Goal: Information Seeking & Learning: Check status

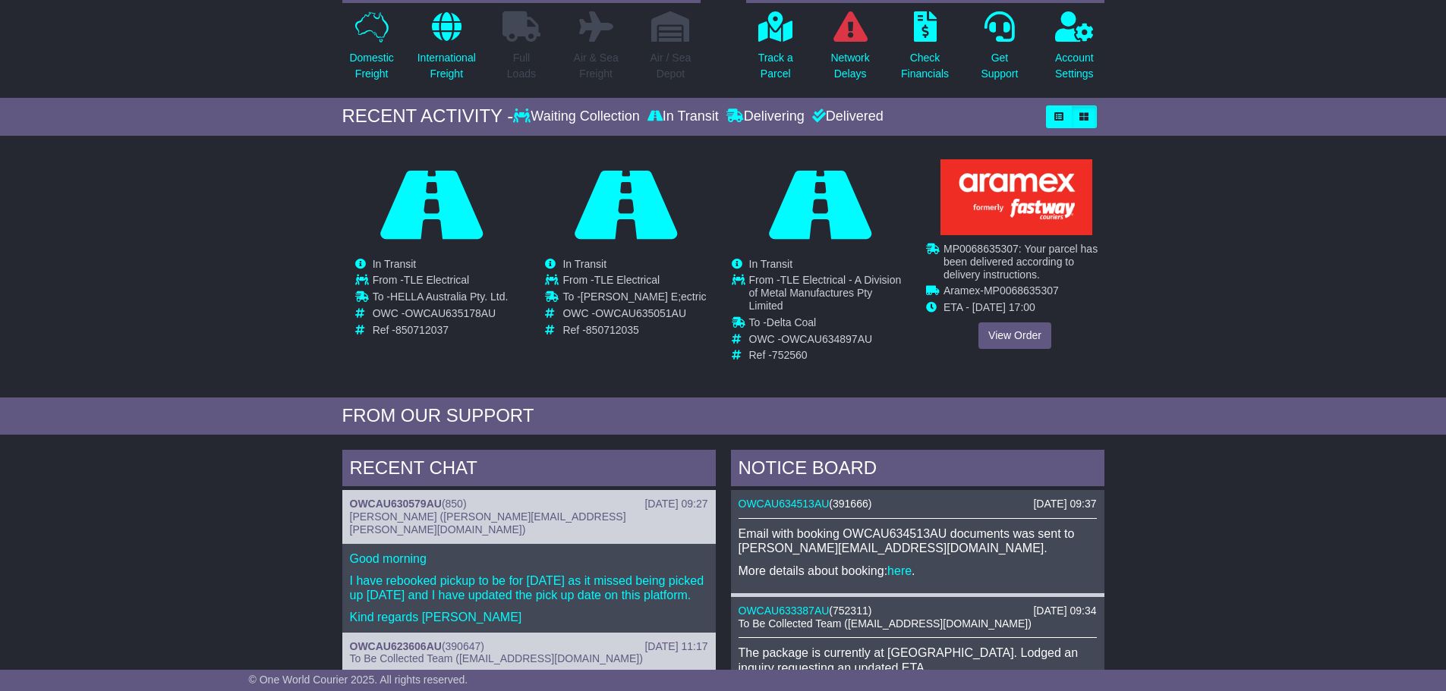
scroll to position [152, 0]
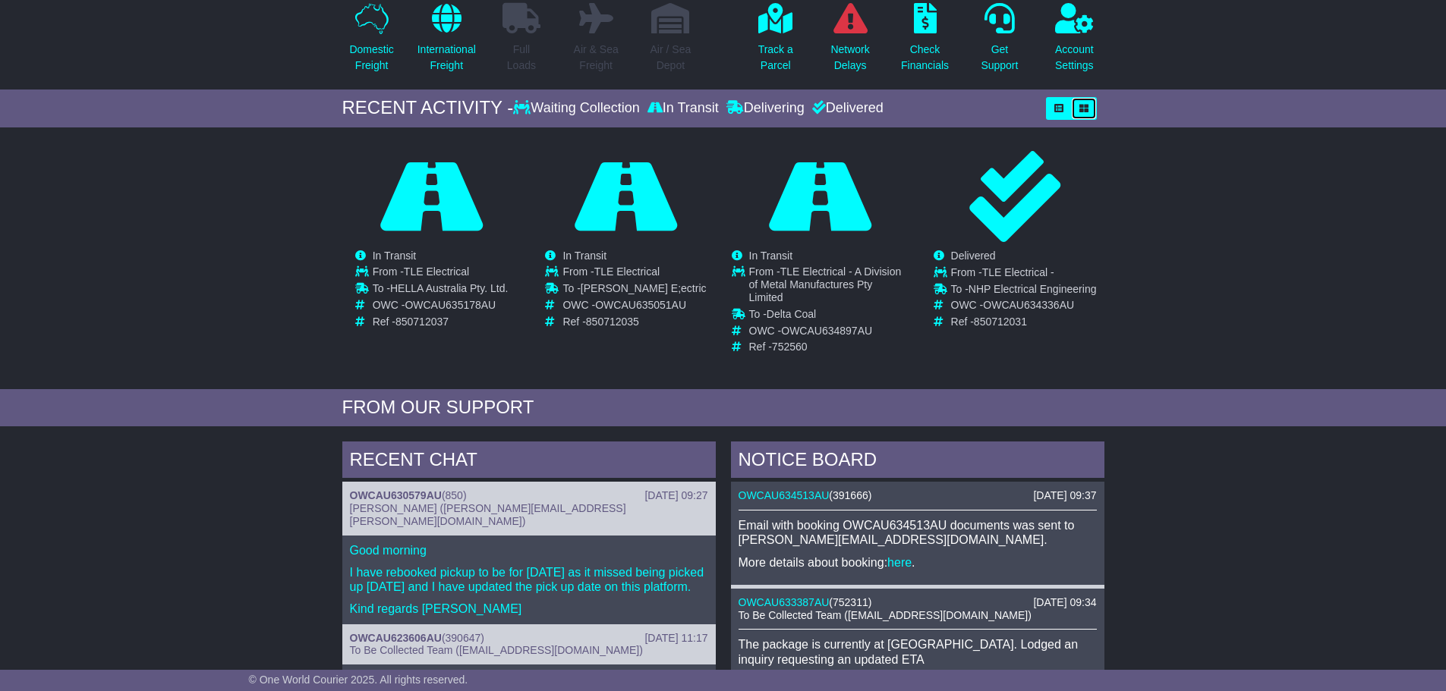
click at [1077, 108] on button "button" at bounding box center [1084, 108] width 26 height 23
click at [1089, 113] on button "button" at bounding box center [1084, 108] width 26 height 23
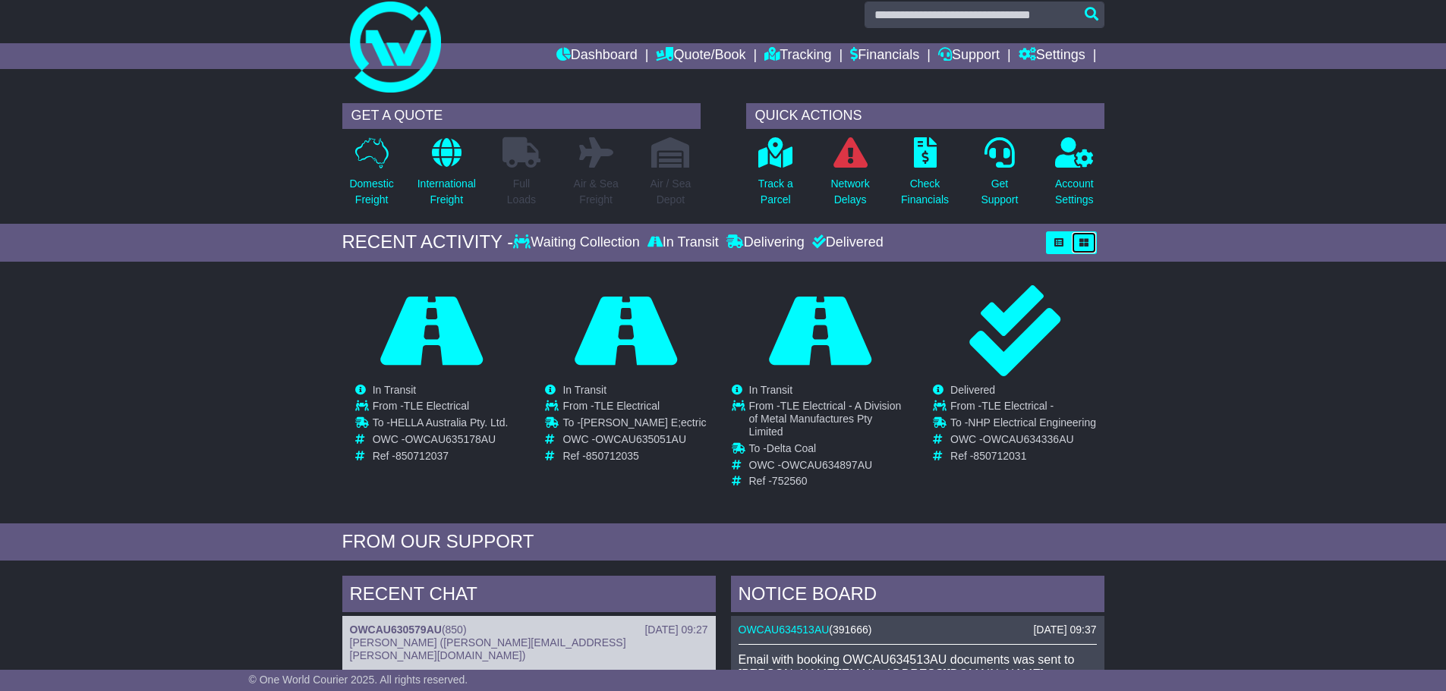
scroll to position [0, 0]
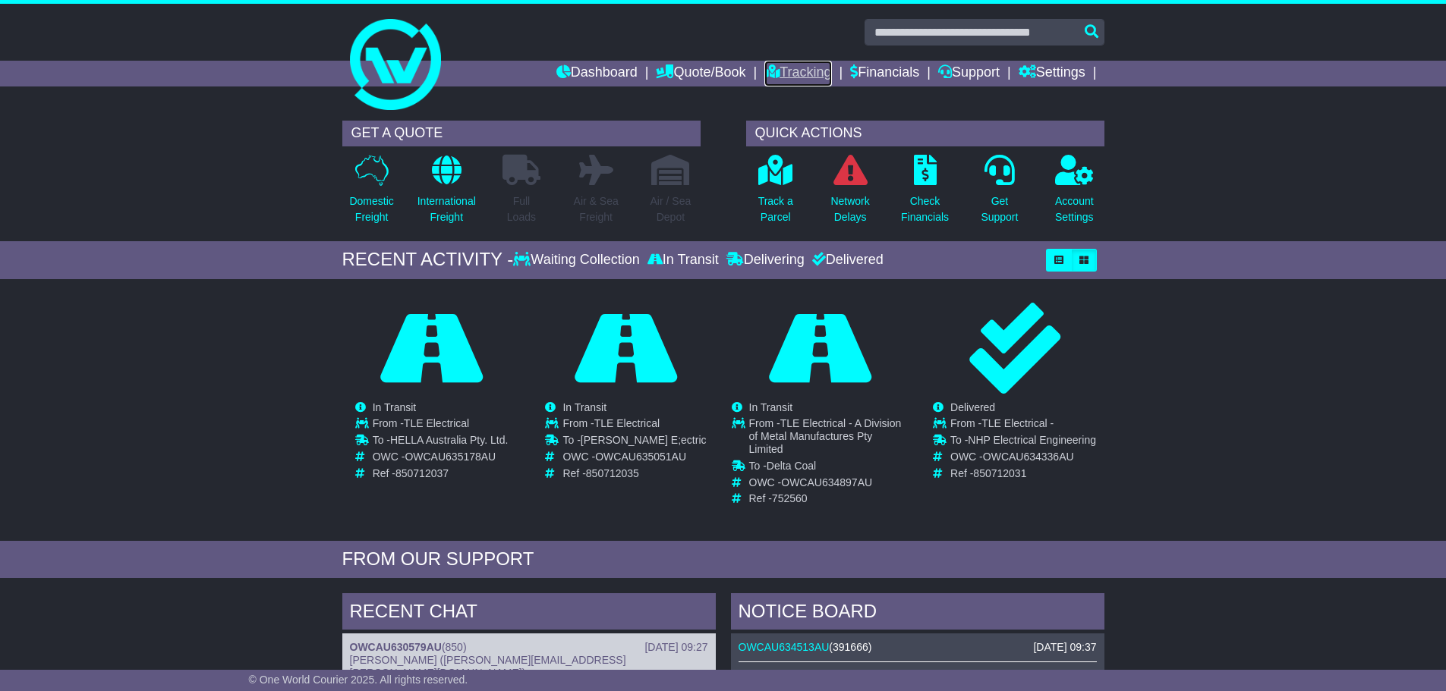
click at [815, 74] on link "Tracking" at bounding box center [797, 74] width 67 height 26
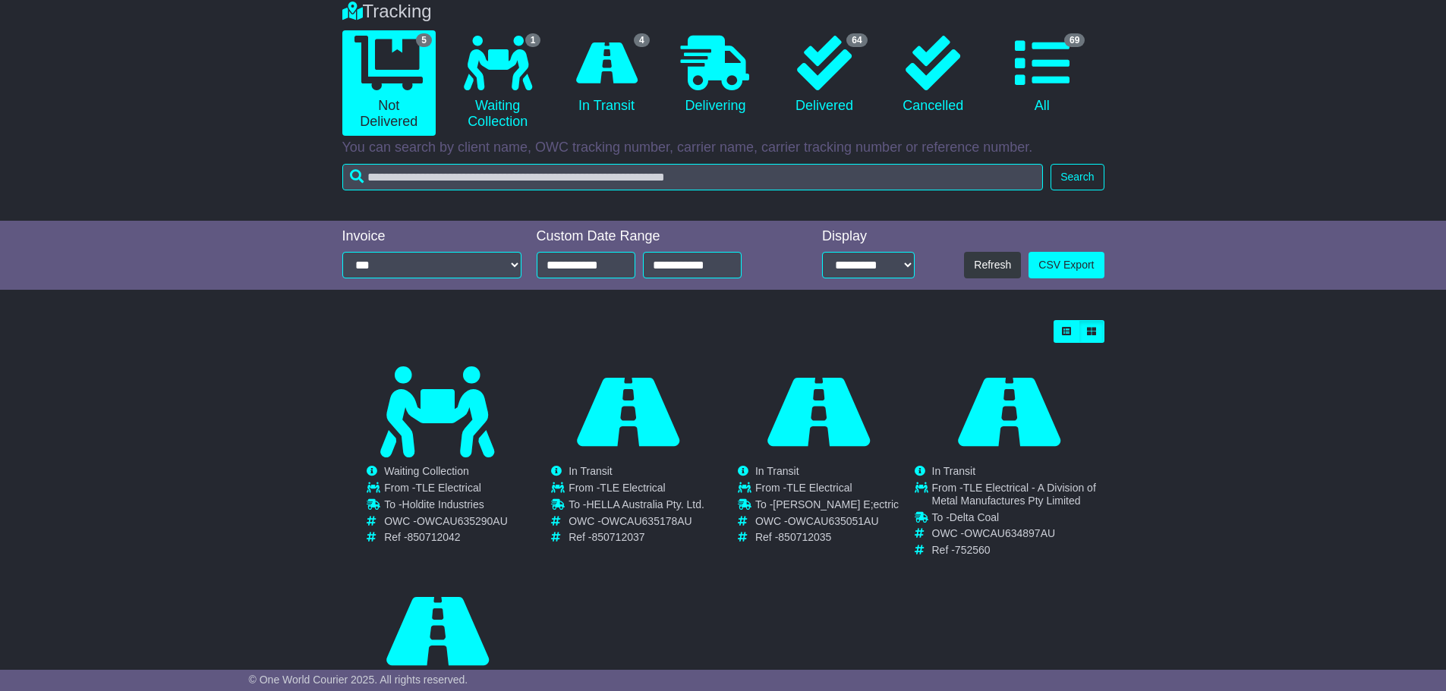
scroll to position [126, 0]
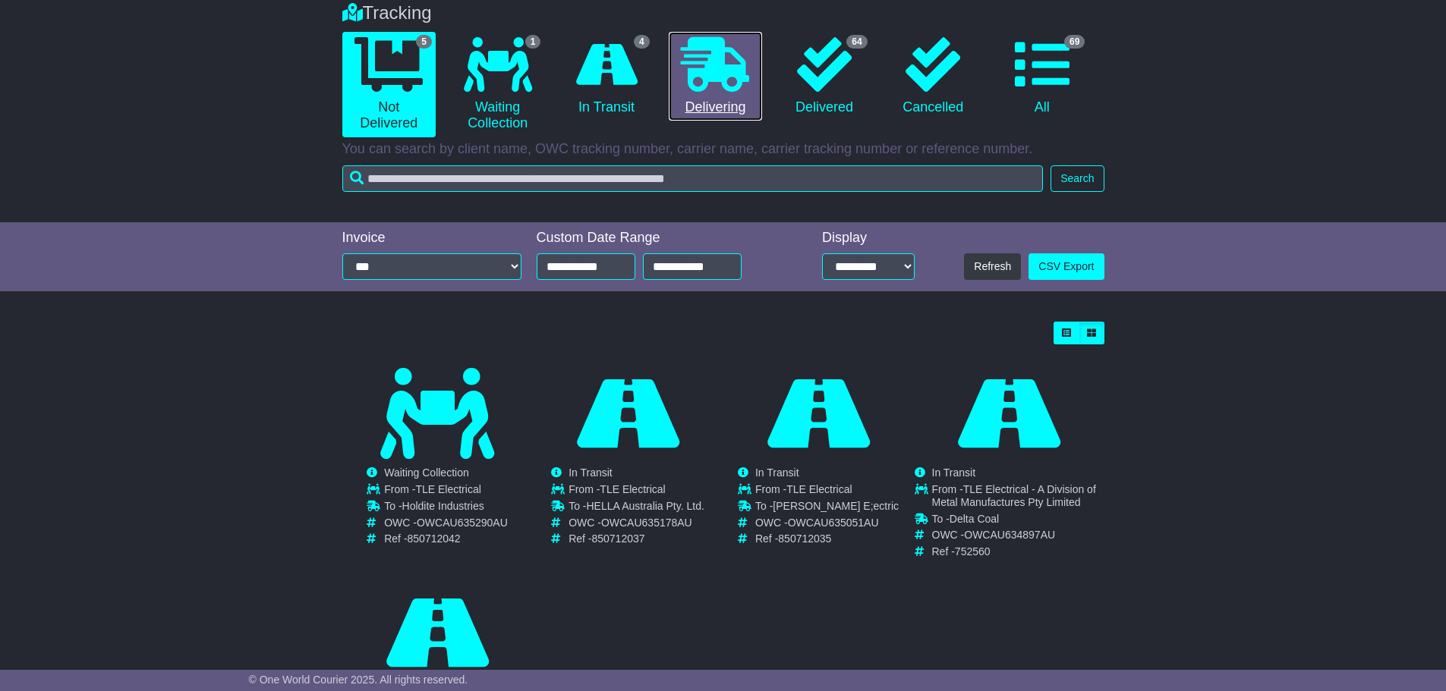
click at [714, 71] on icon at bounding box center [715, 64] width 68 height 55
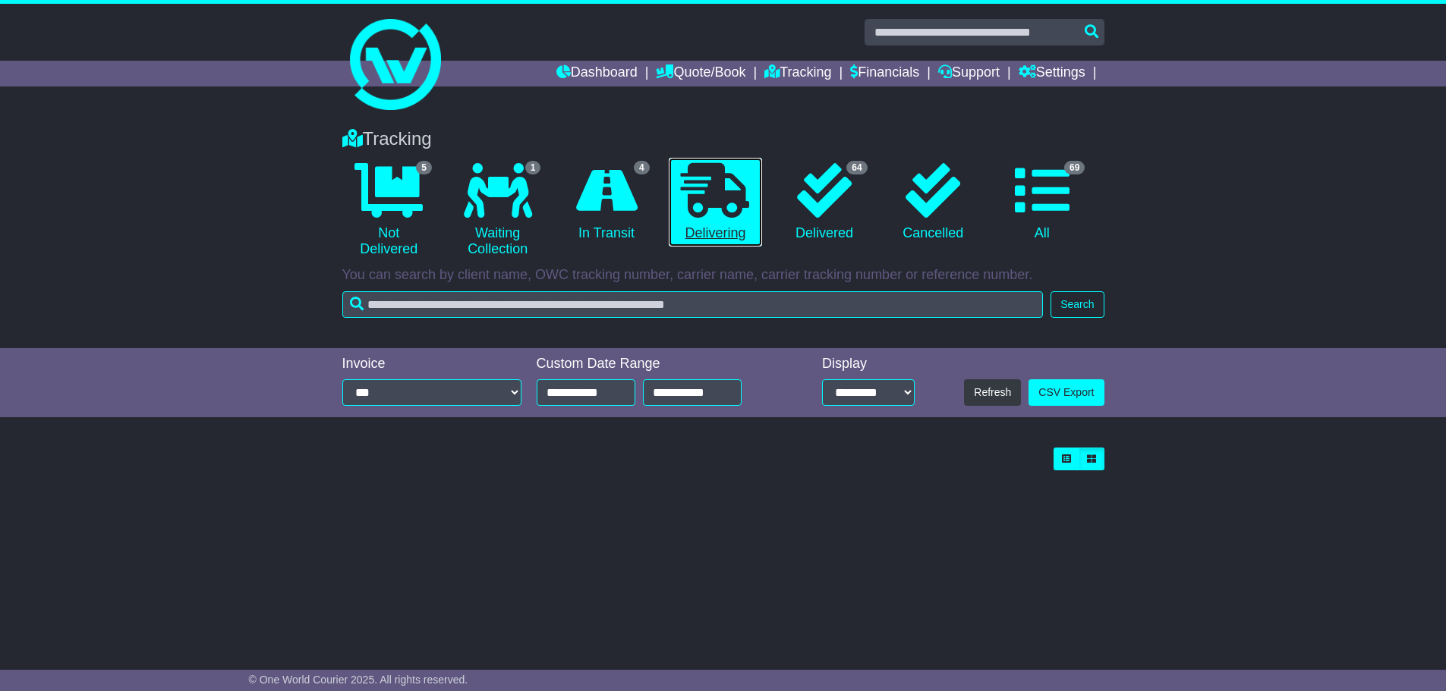
scroll to position [0, 0]
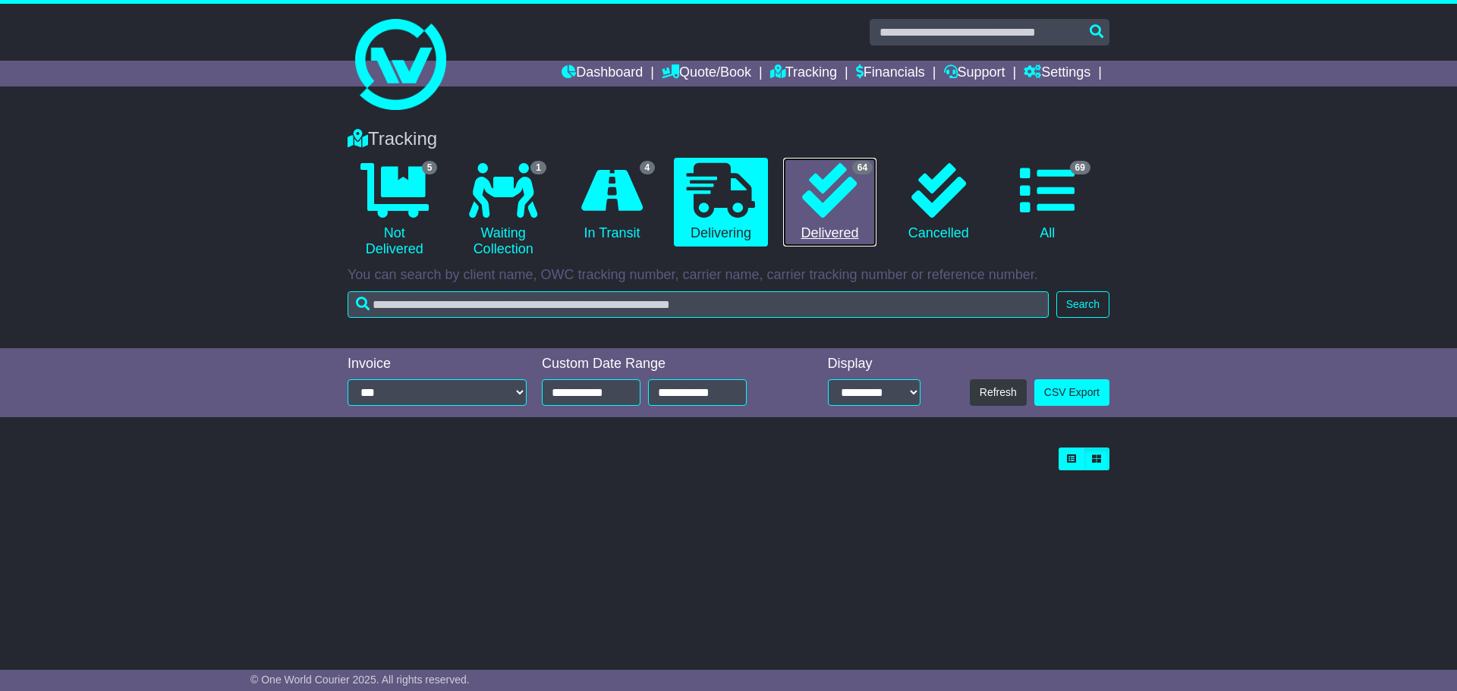
click at [796, 202] on link "64 Delivered" at bounding box center [829, 203] width 93 height 90
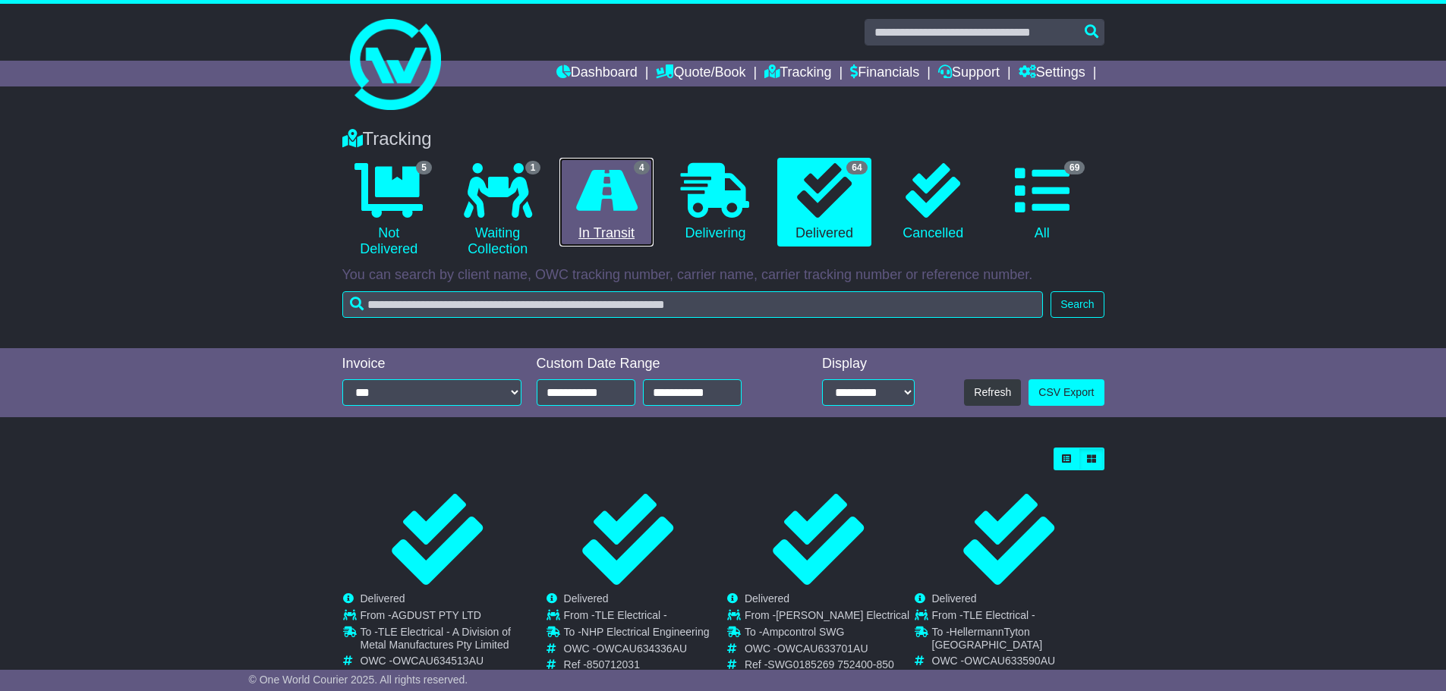
click at [615, 212] on icon at bounding box center [606, 190] width 61 height 55
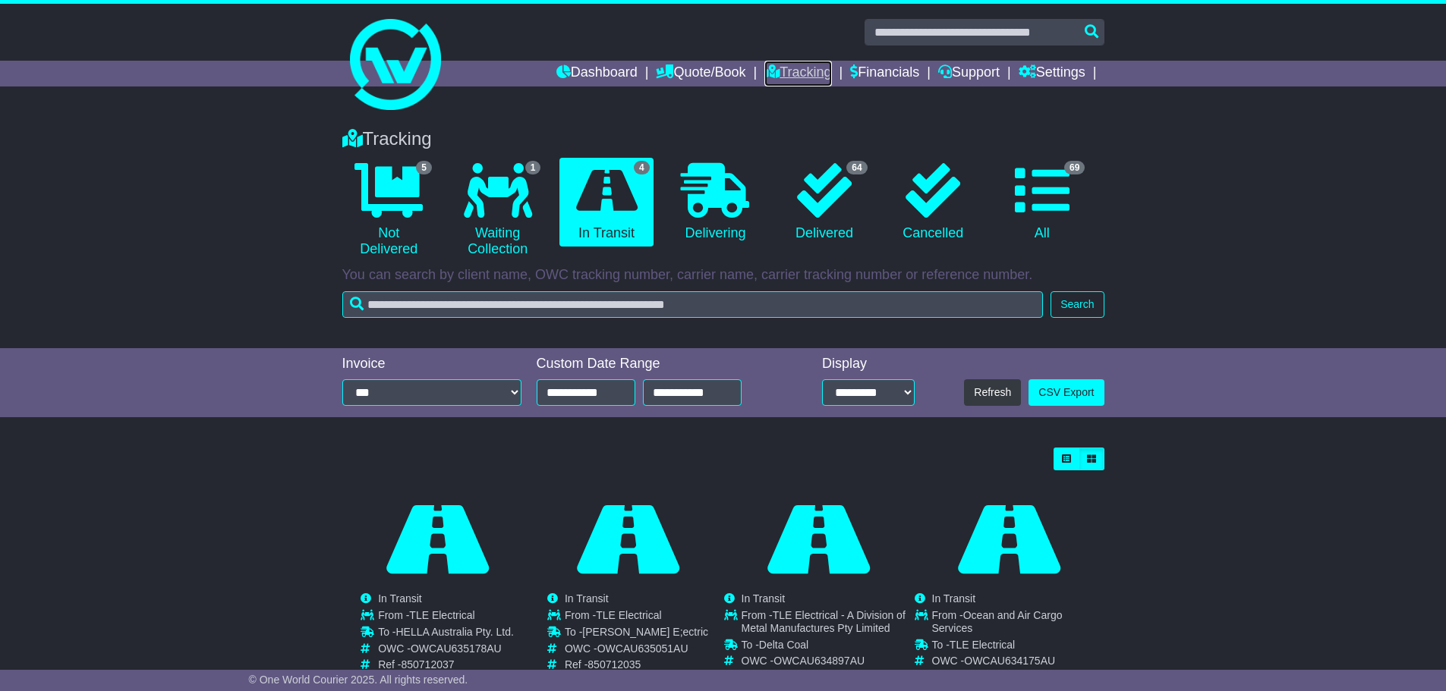
click at [807, 70] on link "Tracking" at bounding box center [797, 74] width 67 height 26
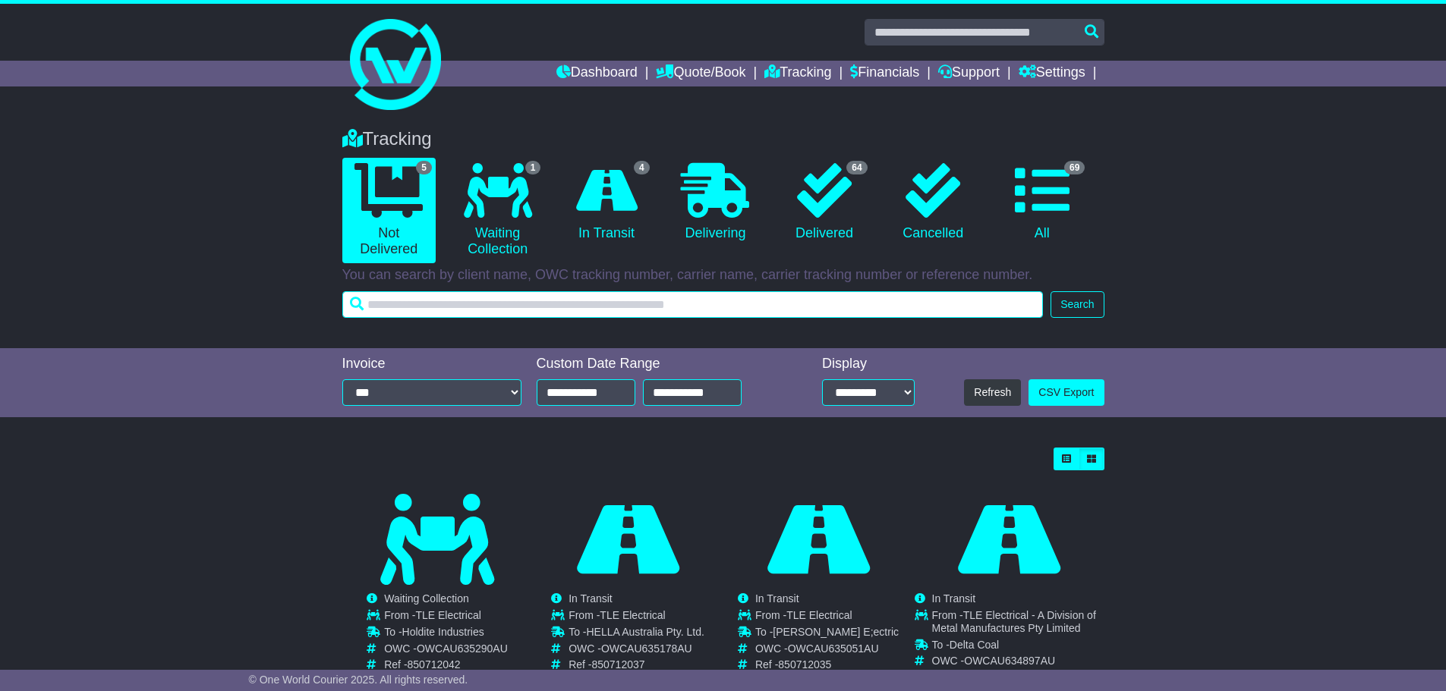
click at [850, 297] on input "text" at bounding box center [692, 304] width 701 height 27
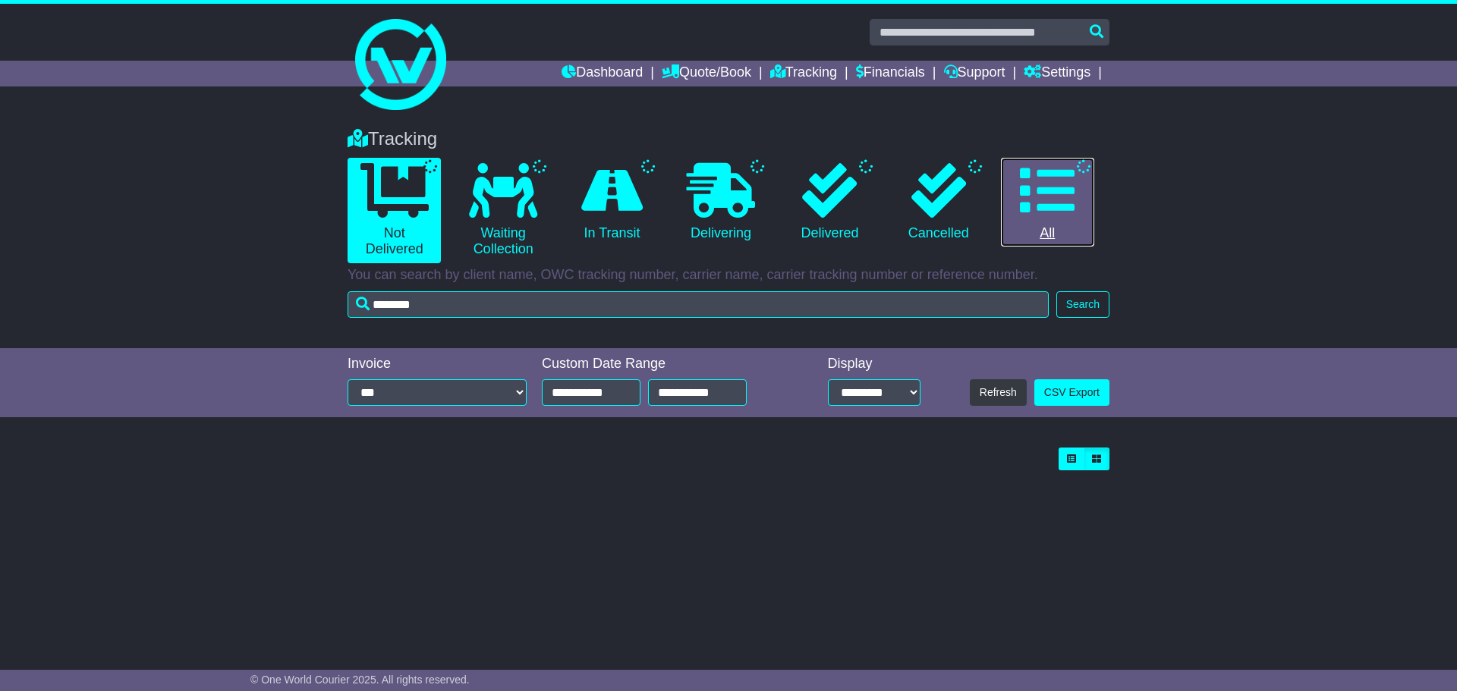
click at [1034, 197] on icon at bounding box center [1047, 190] width 55 height 55
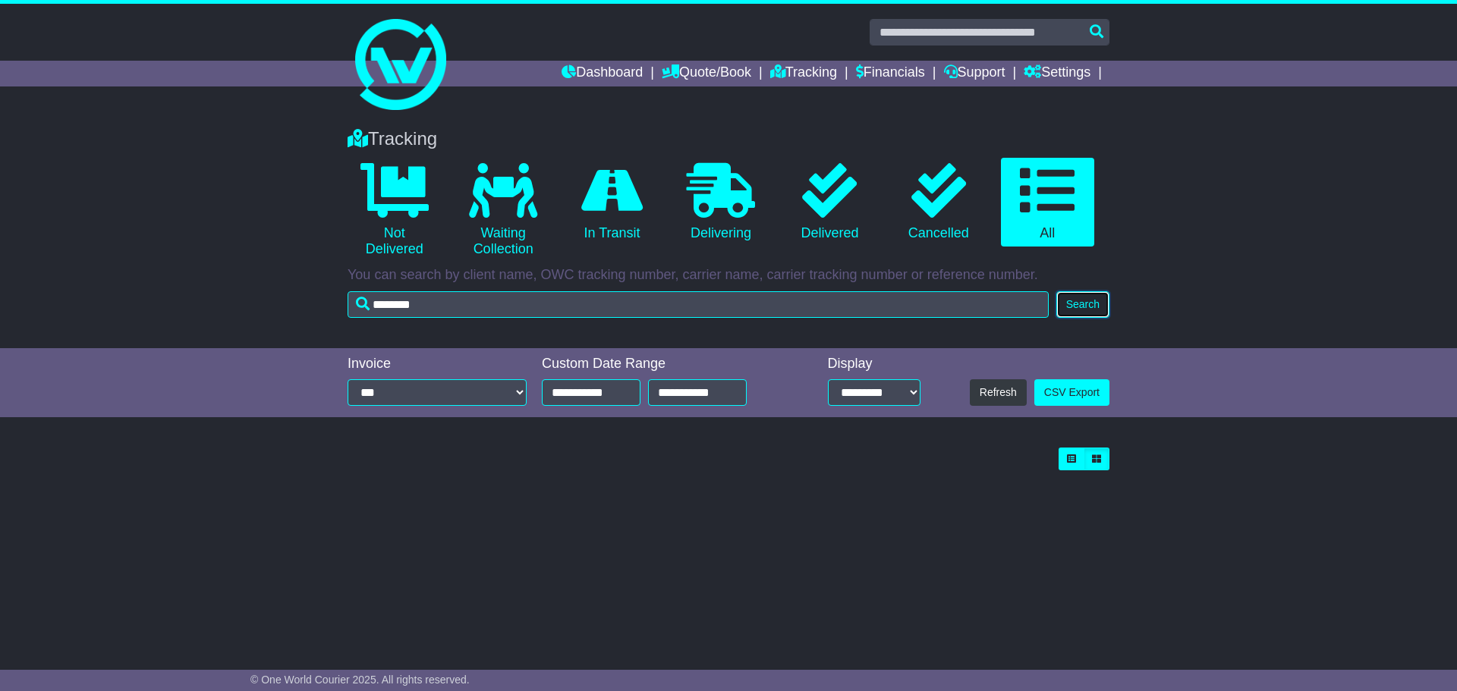
click at [1089, 307] on button "Search" at bounding box center [1082, 304] width 53 height 27
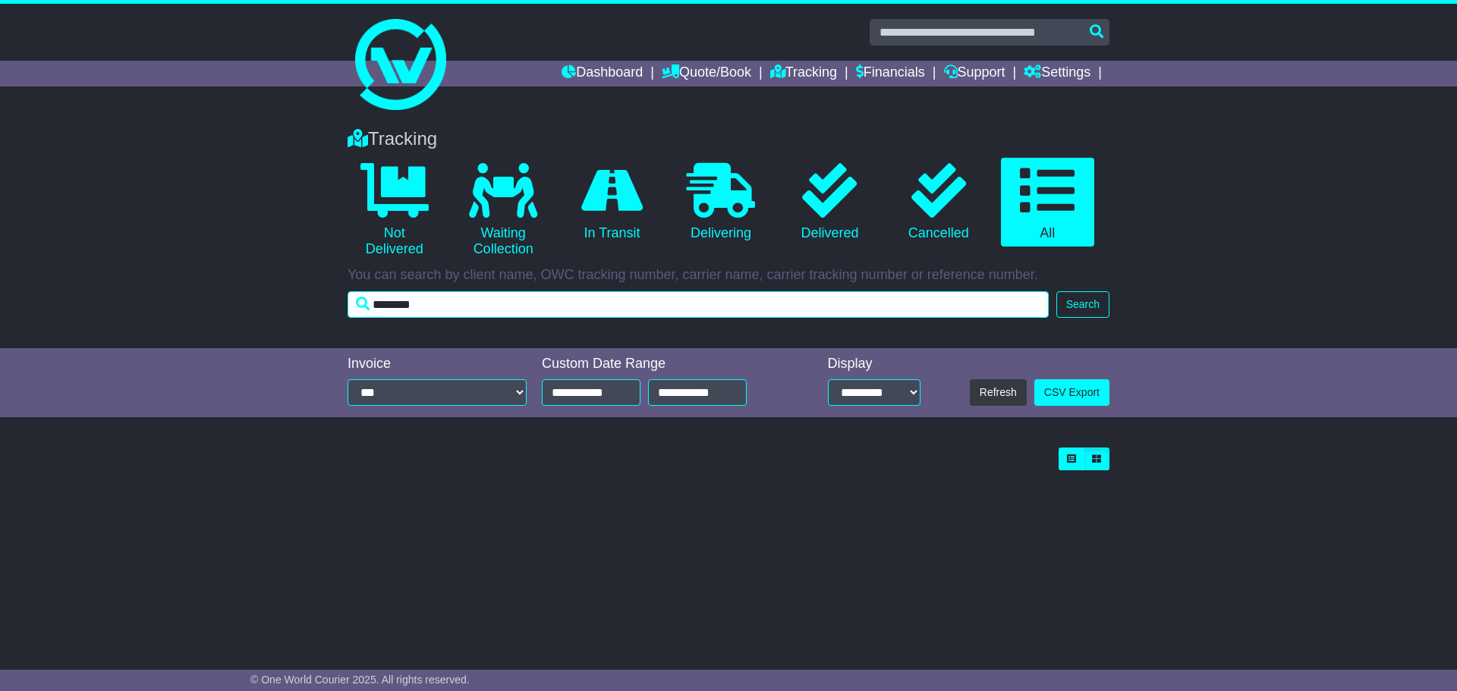
click at [933, 312] on input "********" at bounding box center [698, 304] width 701 height 27
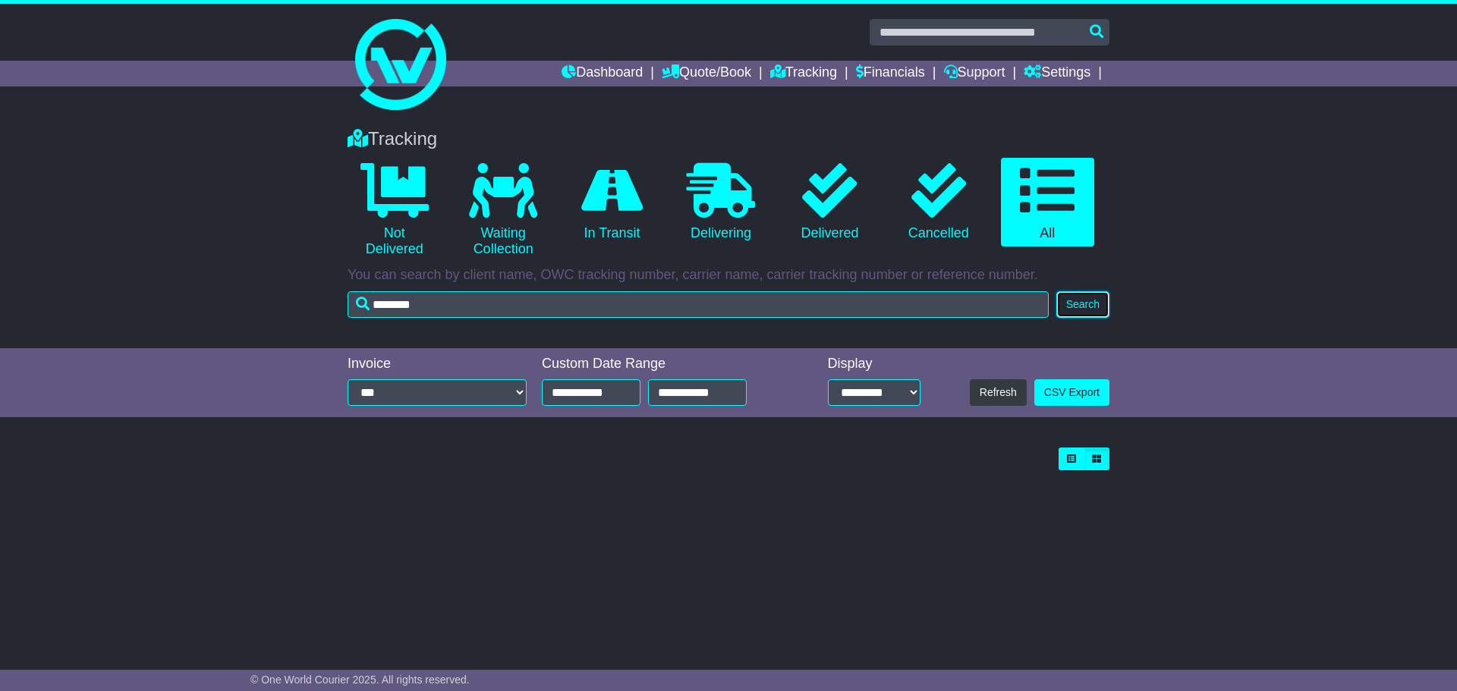
click at [1073, 301] on button "Search" at bounding box center [1082, 304] width 53 height 27
click at [1095, 304] on button "Search" at bounding box center [1082, 304] width 53 height 27
click at [391, 182] on icon at bounding box center [394, 190] width 68 height 55
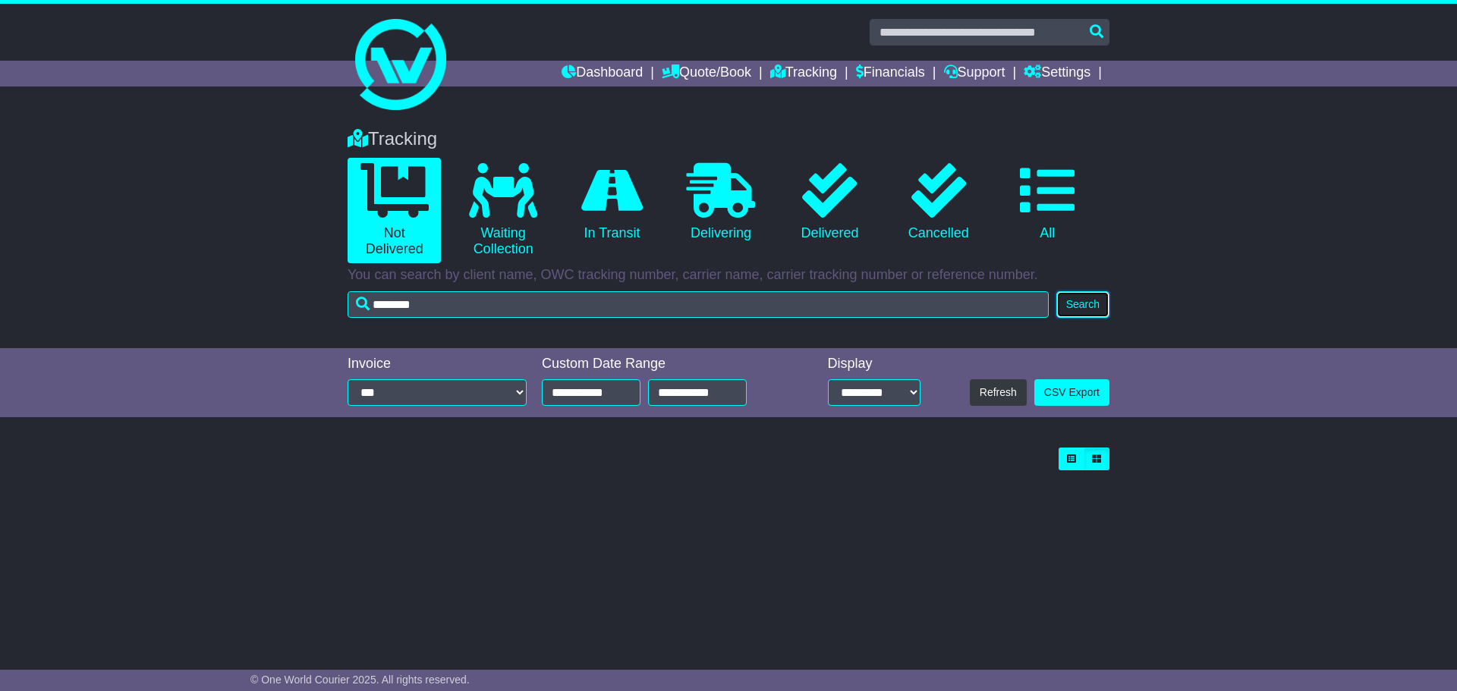
click at [1066, 310] on button "Search" at bounding box center [1082, 304] width 53 height 27
click at [722, 206] on icon at bounding box center [721, 190] width 68 height 55
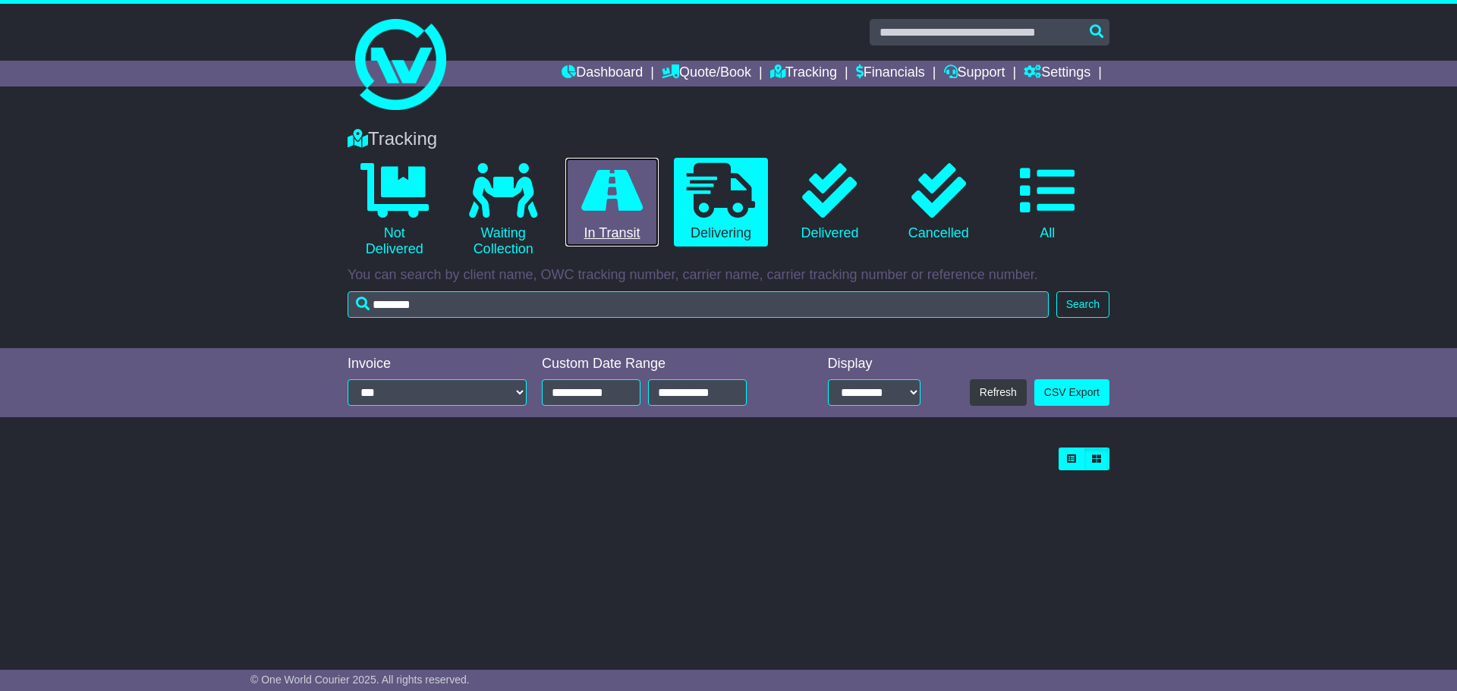
click at [644, 211] on link "0 In Transit" at bounding box center [611, 203] width 93 height 90
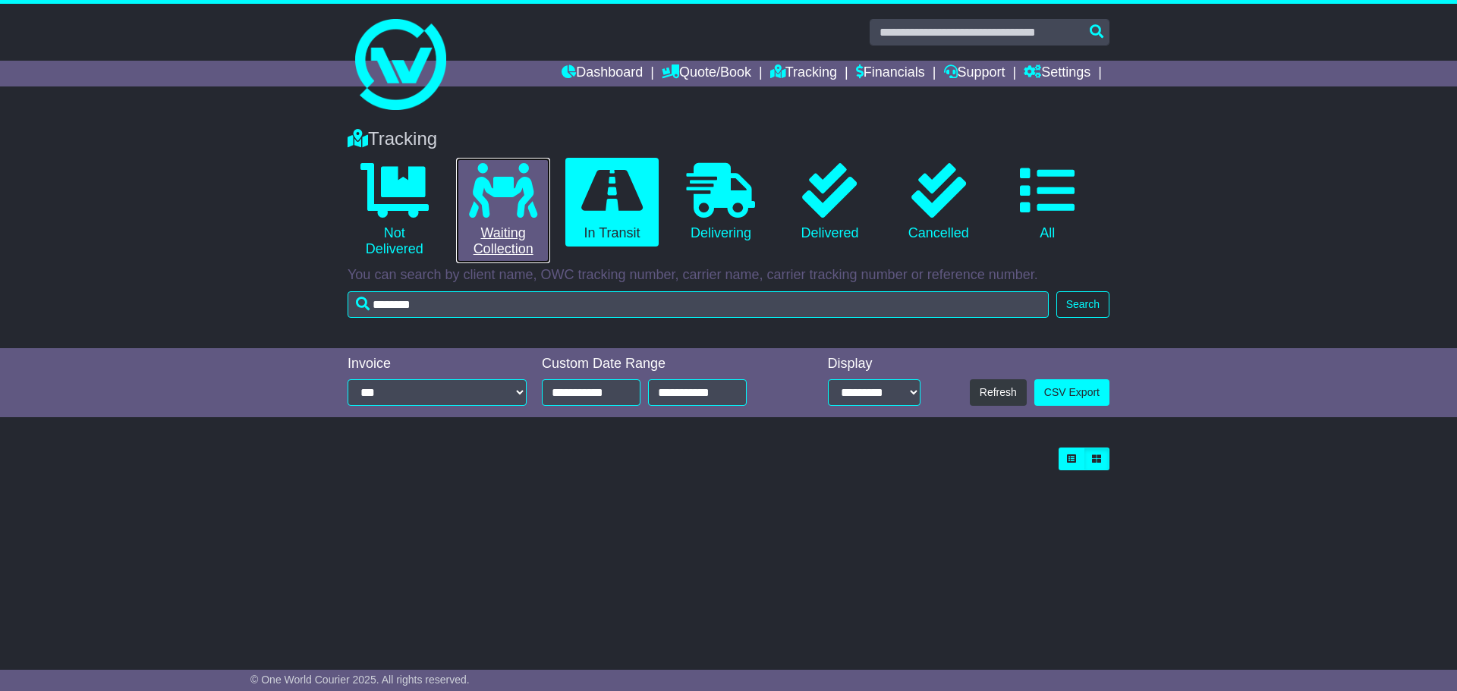
click at [476, 190] on icon at bounding box center [503, 190] width 68 height 55
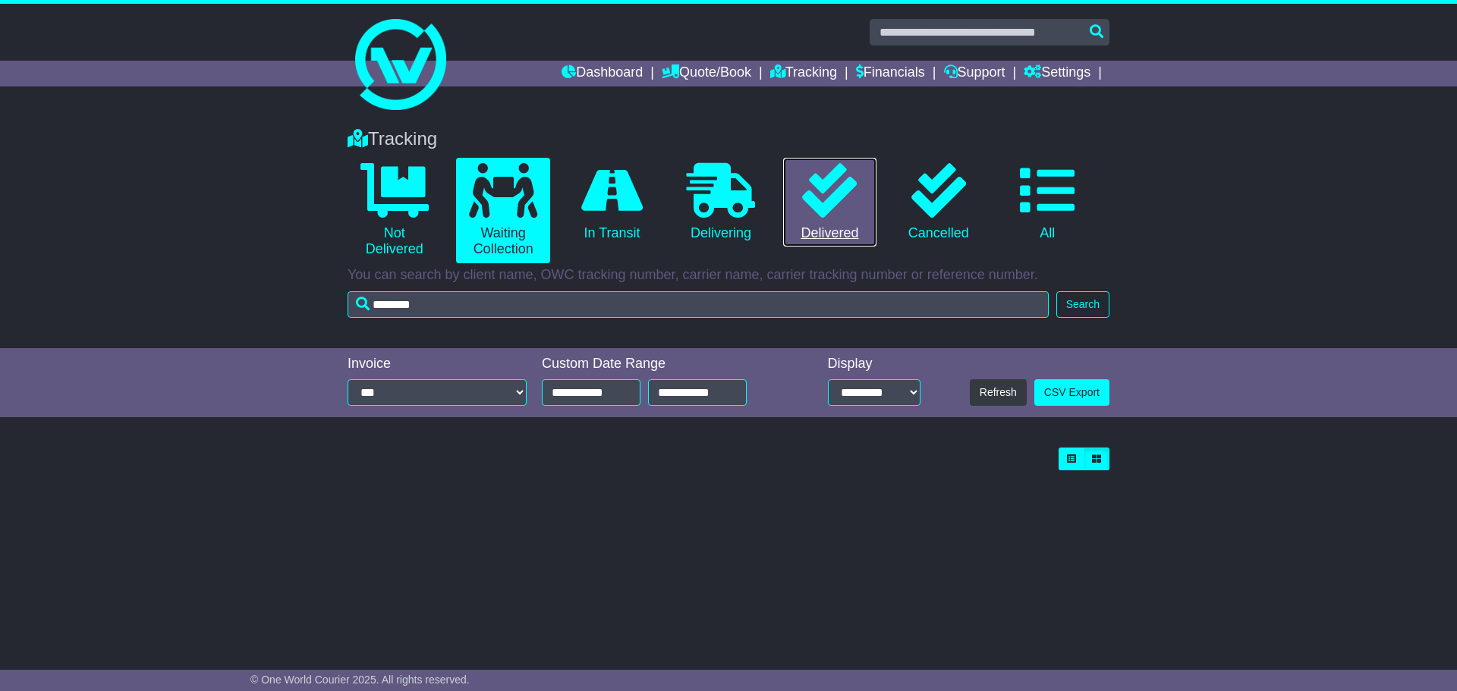
click at [814, 190] on icon at bounding box center [829, 190] width 55 height 55
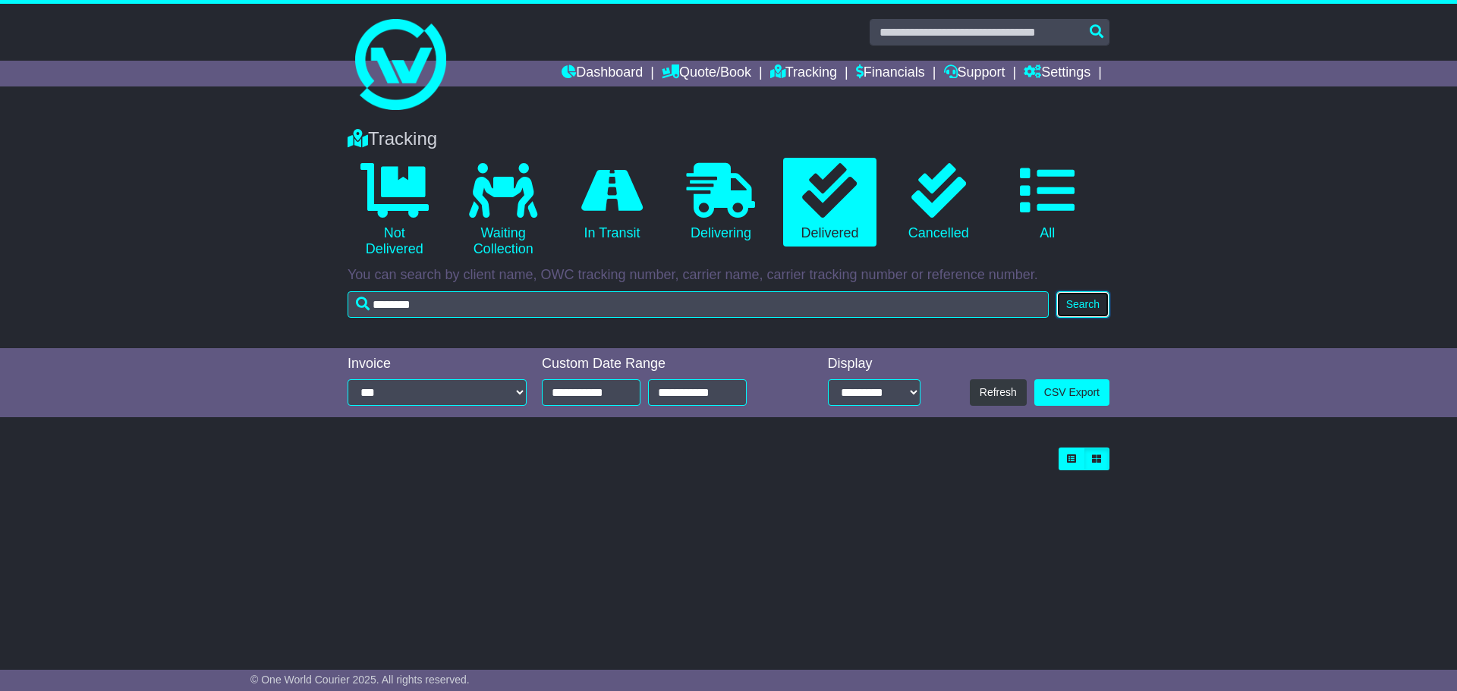
click at [1087, 315] on button "Search" at bounding box center [1082, 304] width 53 height 27
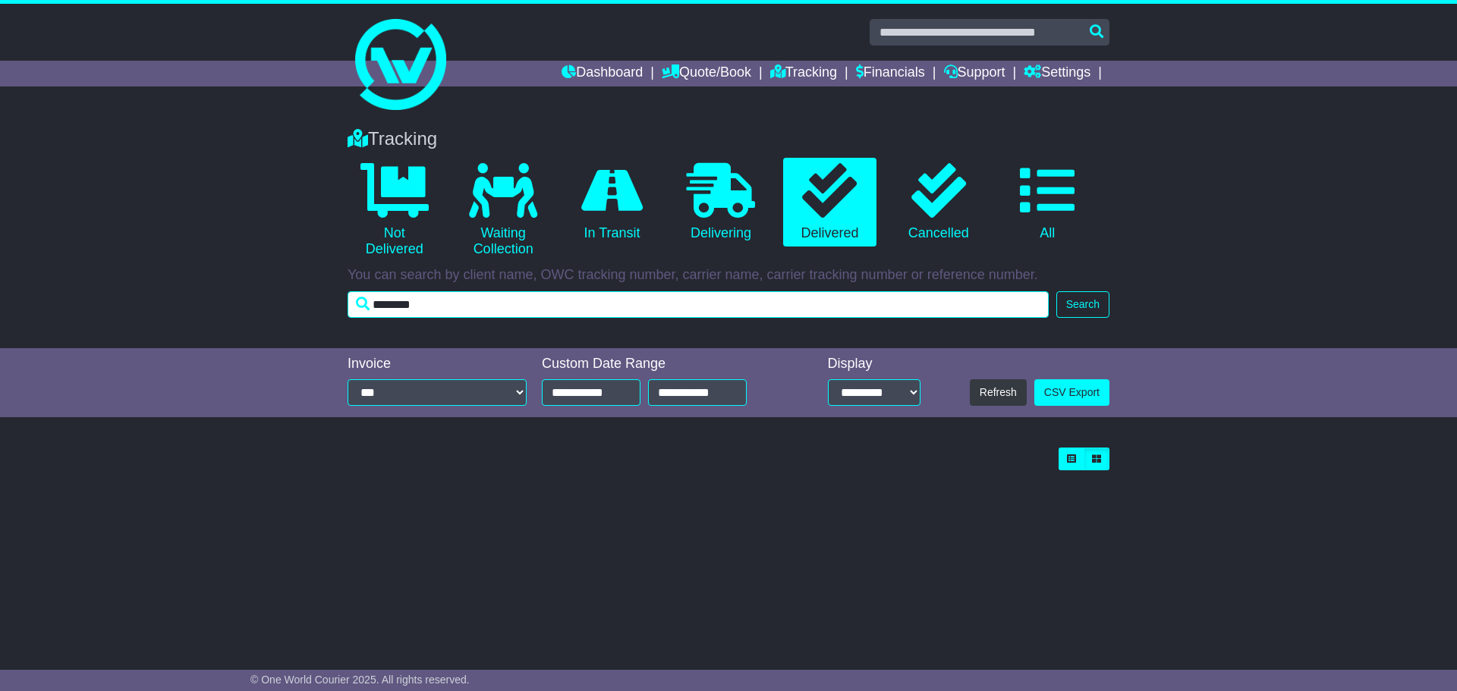
click at [515, 301] on input "********" at bounding box center [698, 304] width 701 height 27
type input "******"
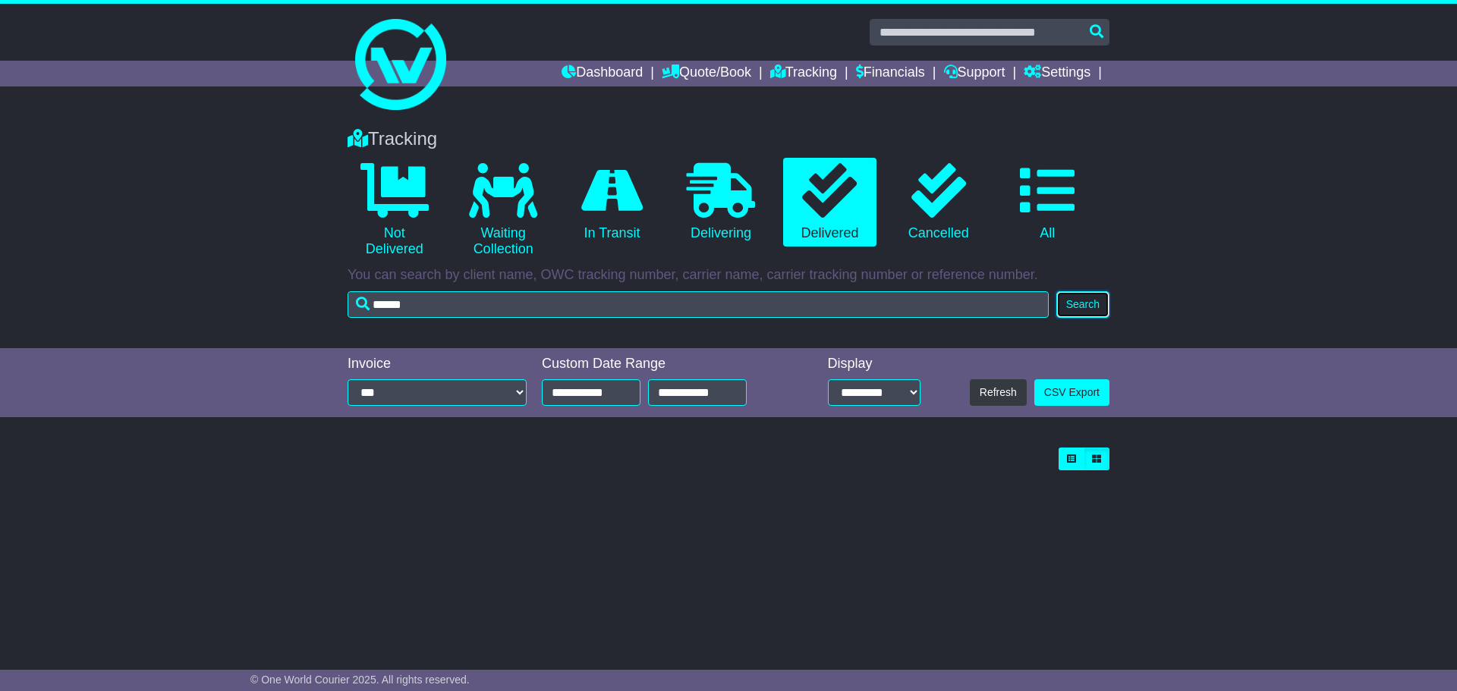
click at [1079, 311] on button "Search" at bounding box center [1082, 304] width 53 height 27
click at [1050, 212] on icon at bounding box center [1047, 190] width 55 height 55
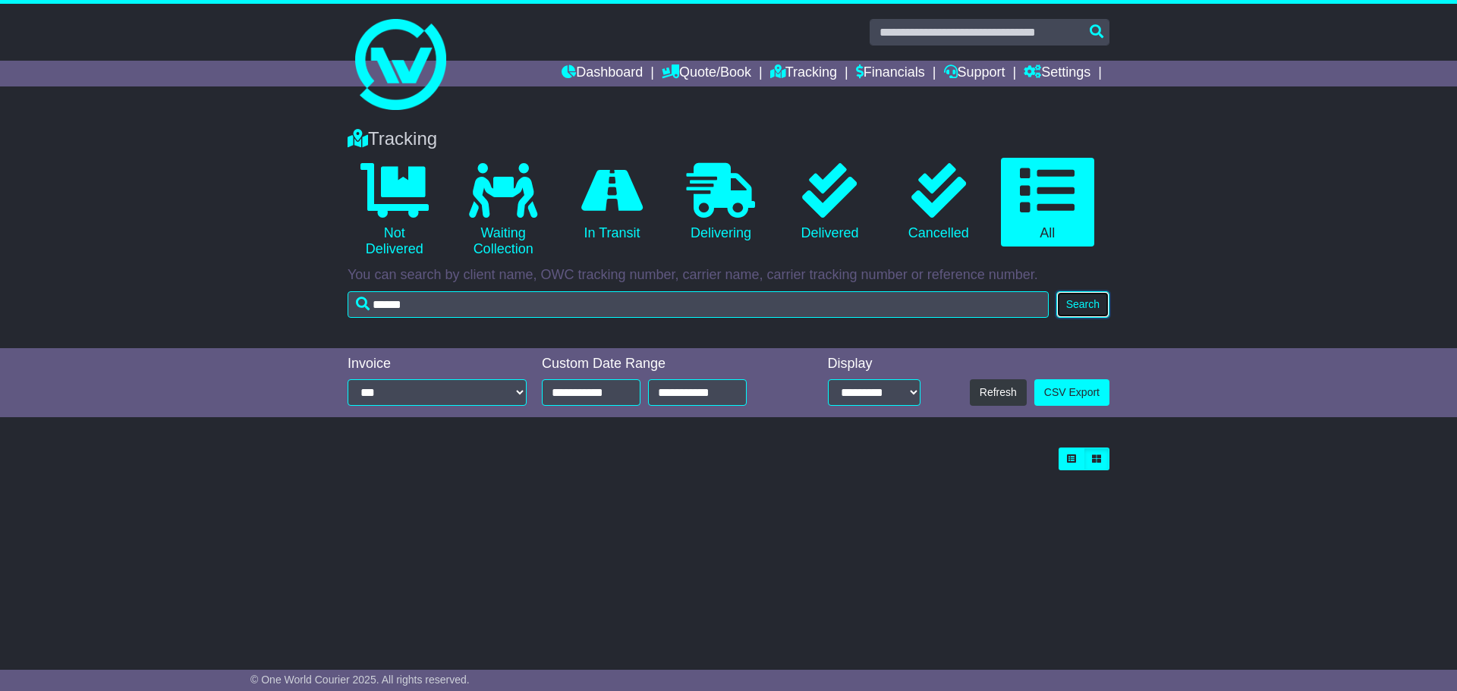
click at [1091, 298] on button "Search" at bounding box center [1082, 304] width 53 height 27
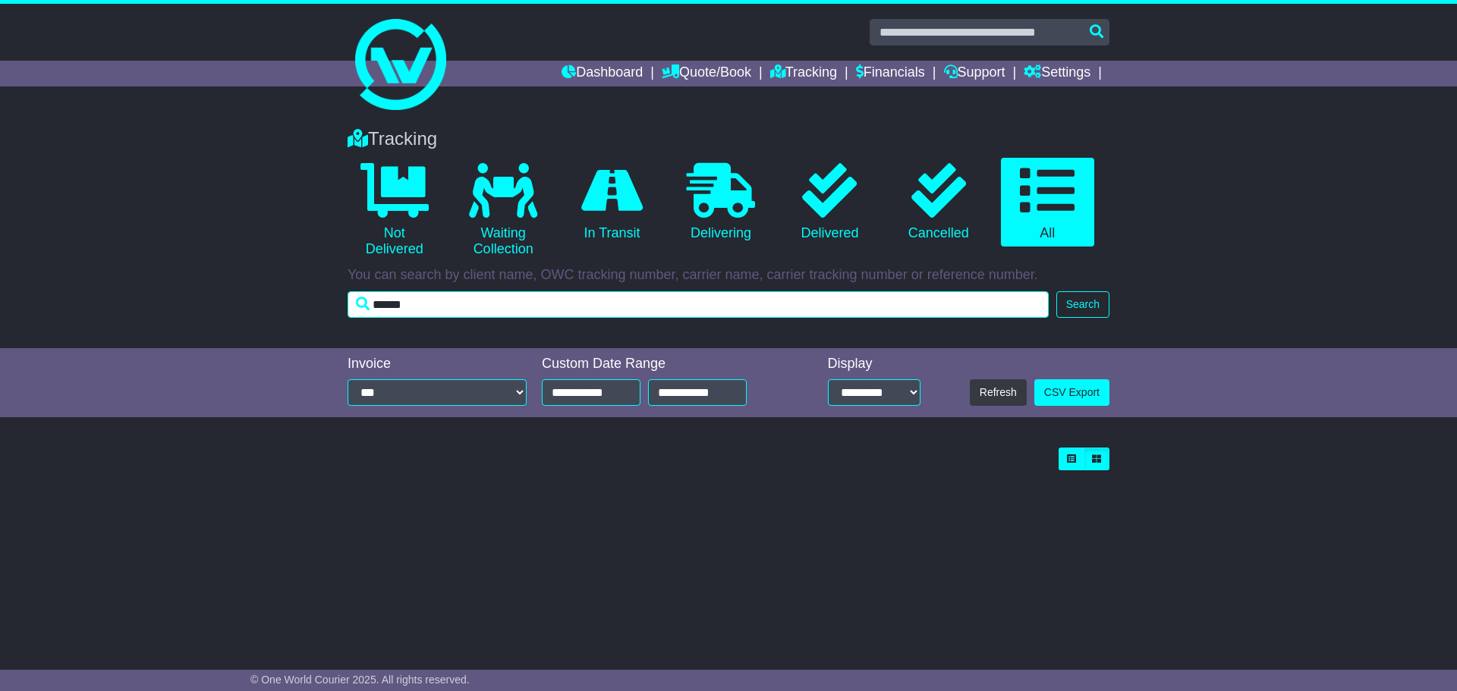
click at [962, 304] on input "******" at bounding box center [698, 304] width 701 height 27
drag, startPoint x: 962, startPoint y: 304, endPoint x: 245, endPoint y: 291, distance: 717.3
click at [245, 291] on div "Tracking 0 Not Delivered 0 Waiting Collection 0 In Transit 0 Delivering 0" at bounding box center [728, 230] width 1457 height 235
click at [984, 310] on input "text" at bounding box center [698, 304] width 701 height 27
drag, startPoint x: 1039, startPoint y: 304, endPoint x: 1107, endPoint y: 303, distance: 68.3
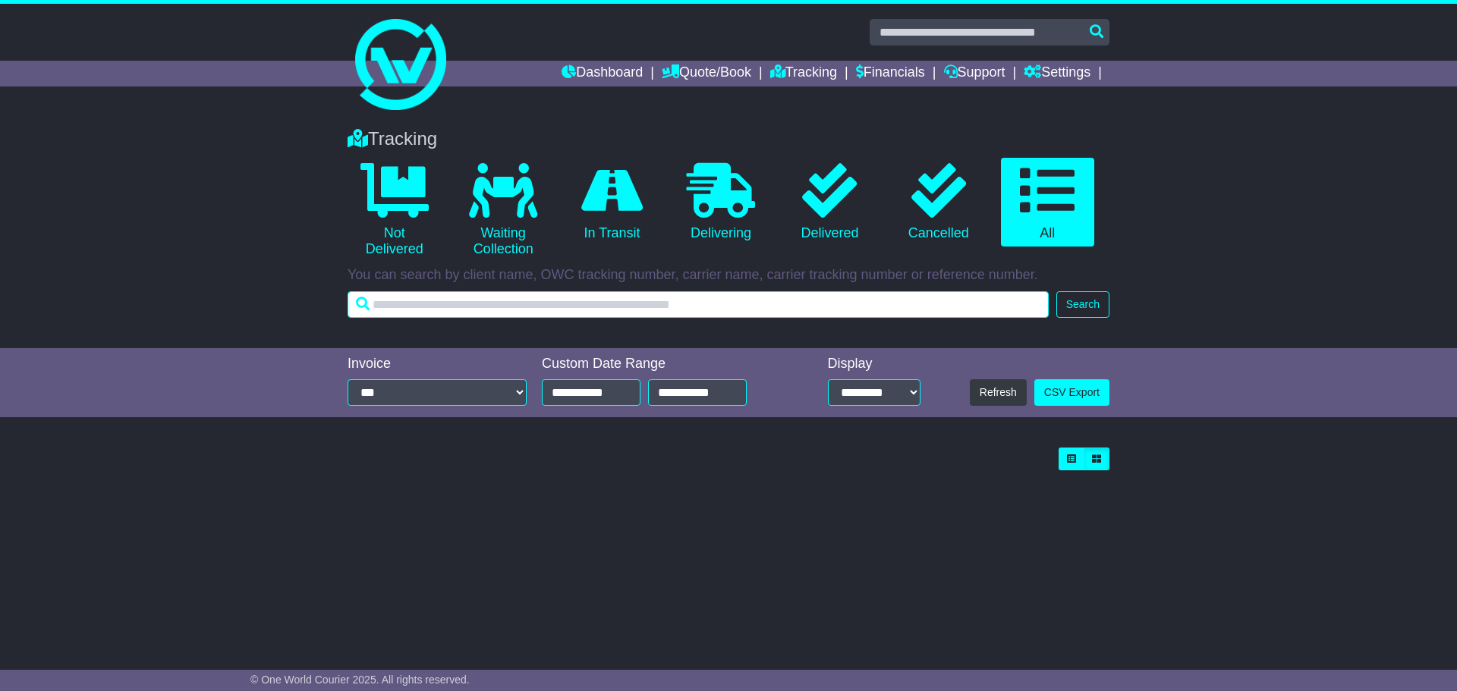
click at [1041, 304] on input "text" at bounding box center [698, 304] width 701 height 27
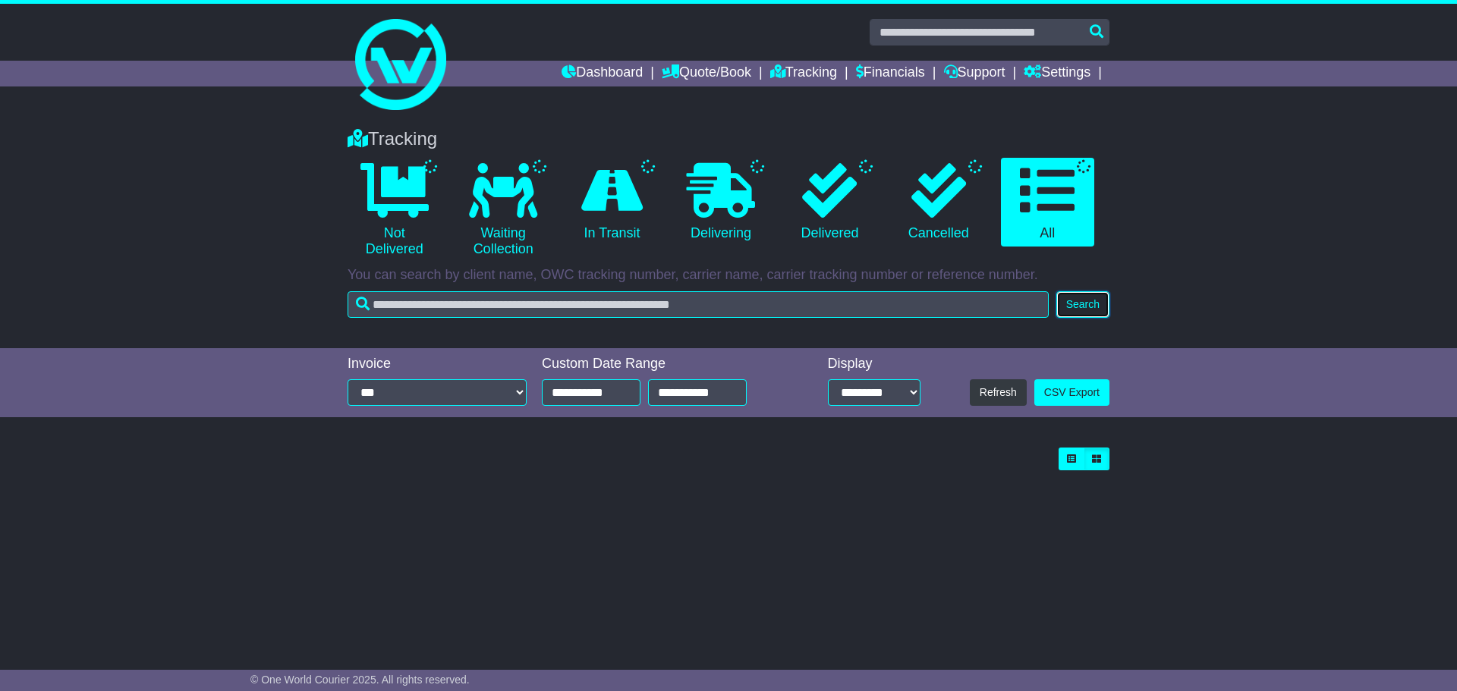
click at [1106, 303] on button "Search" at bounding box center [1082, 304] width 53 height 27
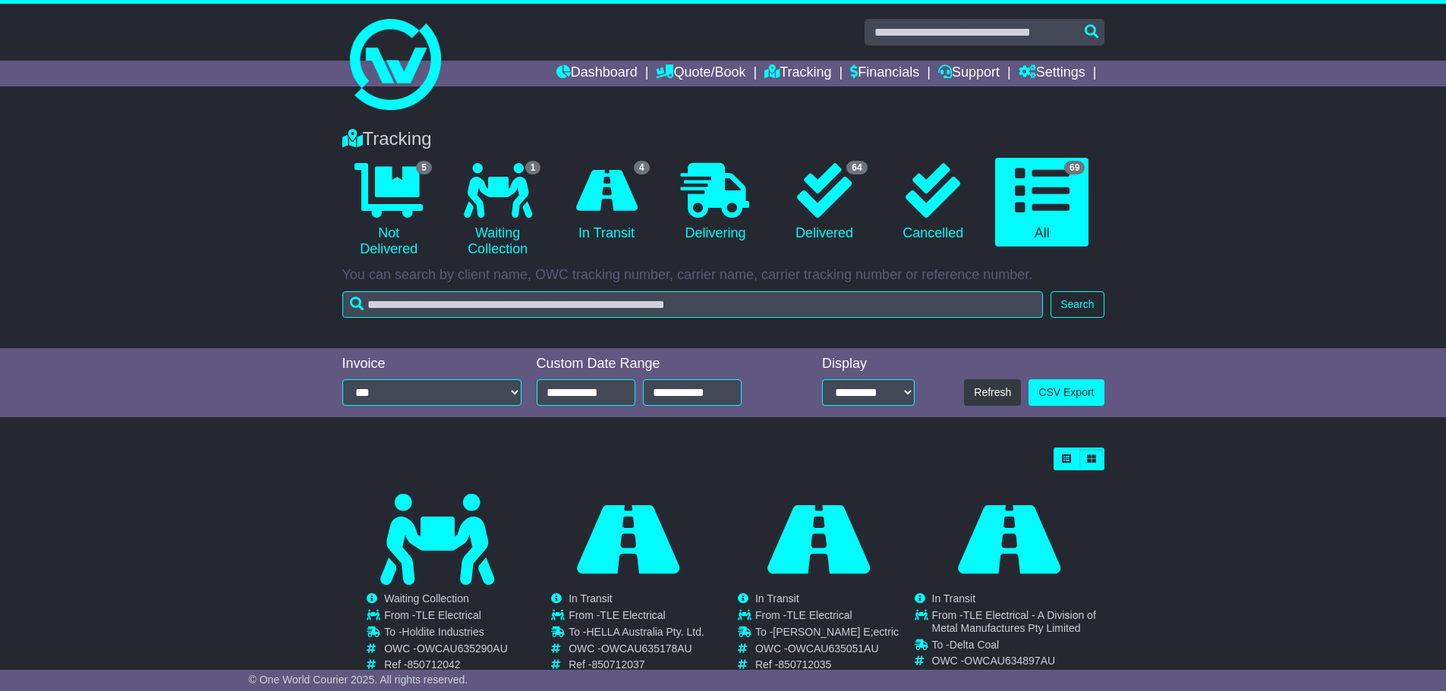
click at [1106, 303] on div "Tracking 5 Not Delivered 1 Waiting Collection 4 In Transit 0 Delivering 64 0 69" at bounding box center [723, 219] width 777 height 212
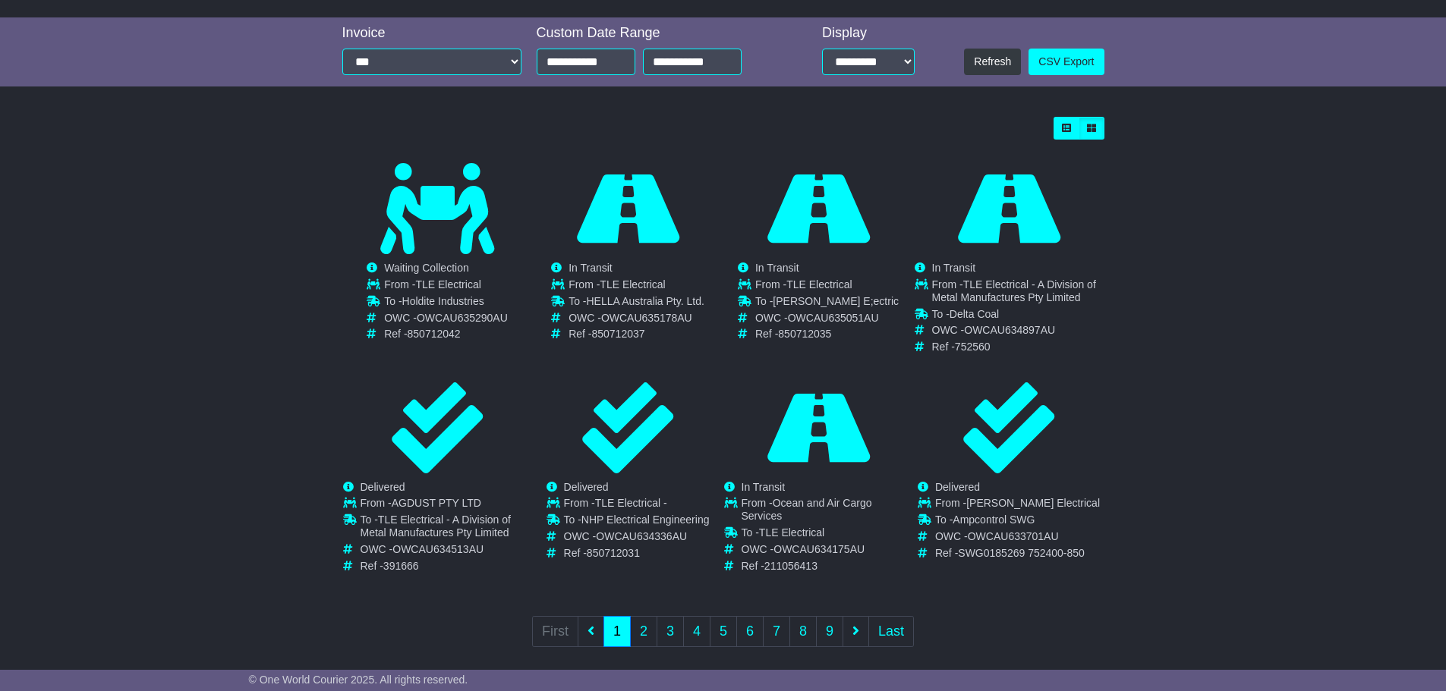
scroll to position [345, 0]
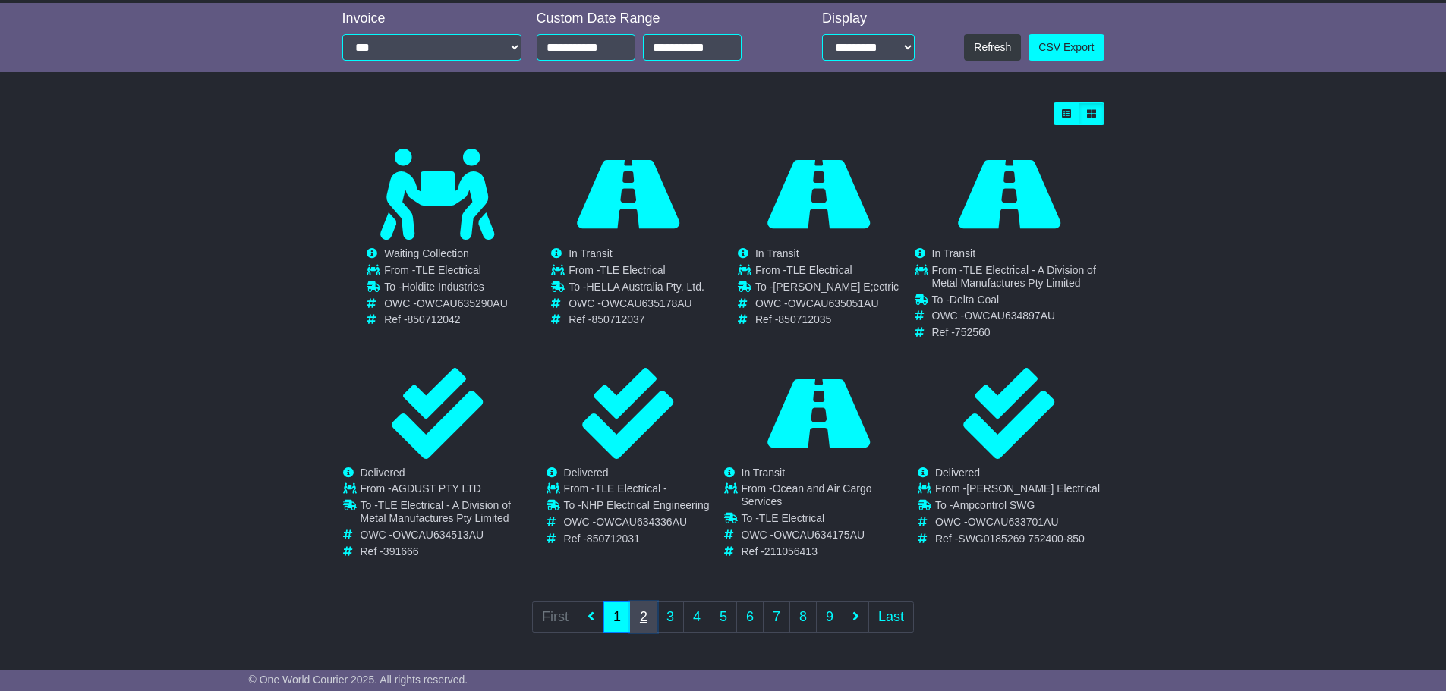
click at [642, 624] on link "2" at bounding box center [643, 617] width 27 height 31
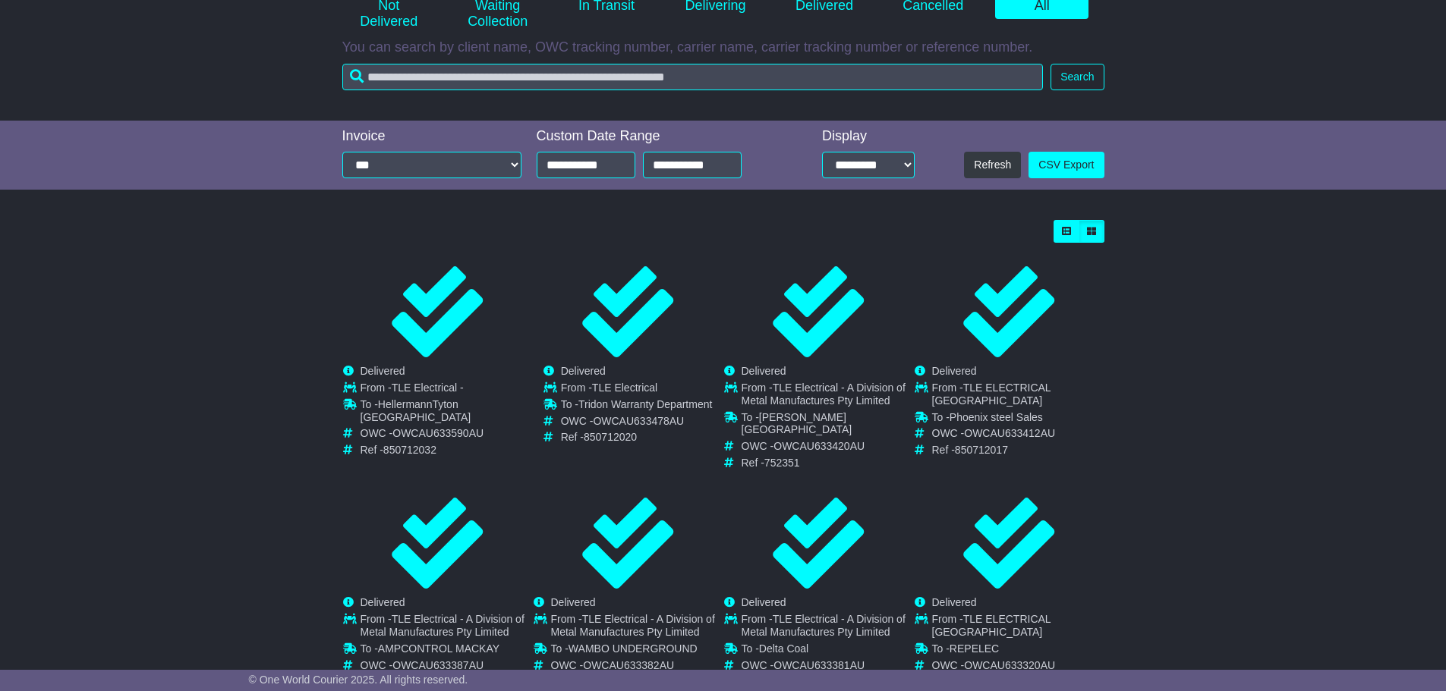
scroll to position [304, 0]
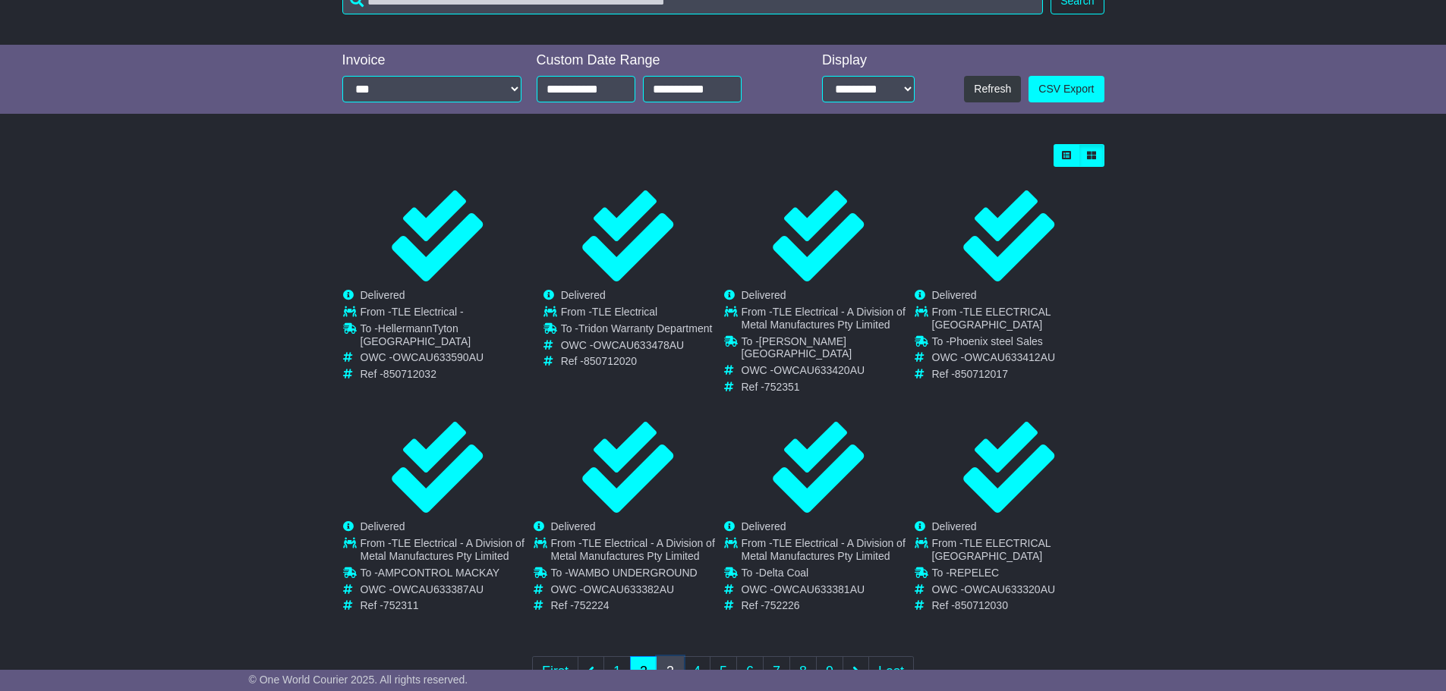
click at [664, 661] on link "3" at bounding box center [669, 671] width 27 height 31
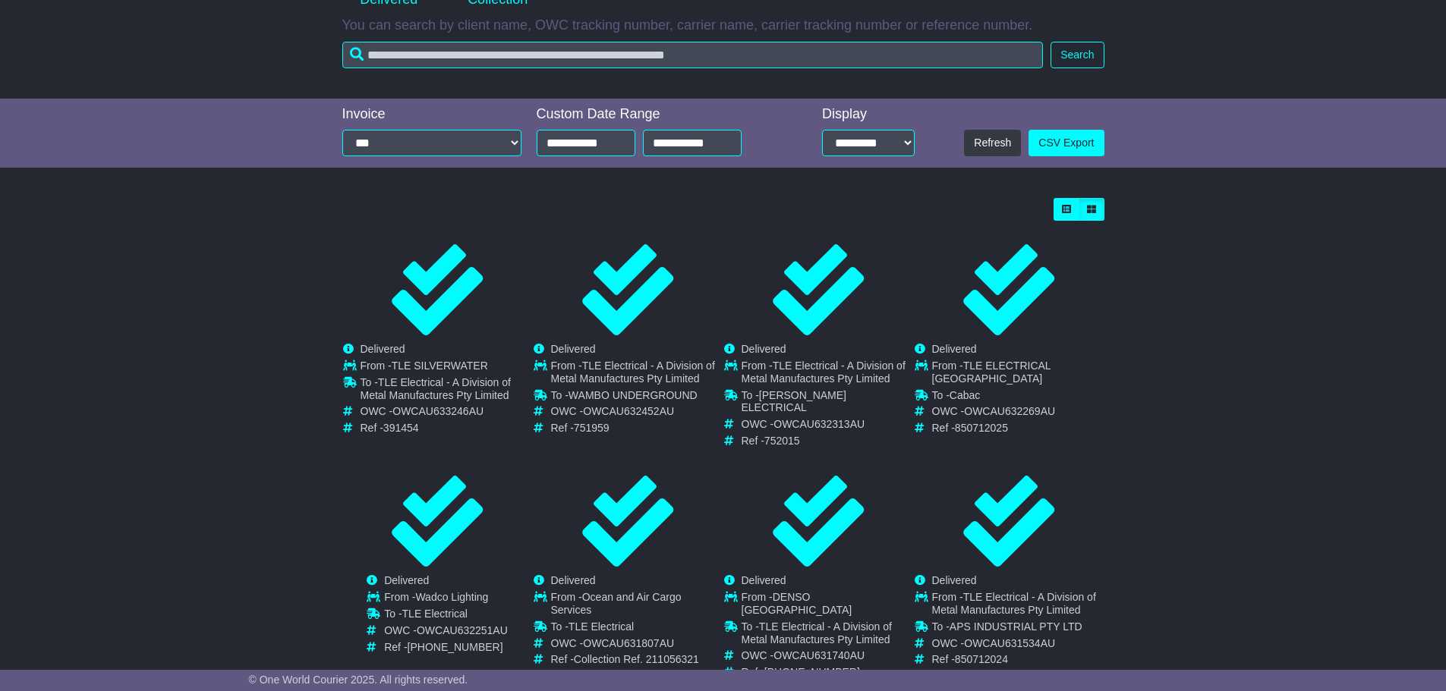
scroll to position [118, 0]
